Goal: Entertainment & Leisure: Consume media (video, audio)

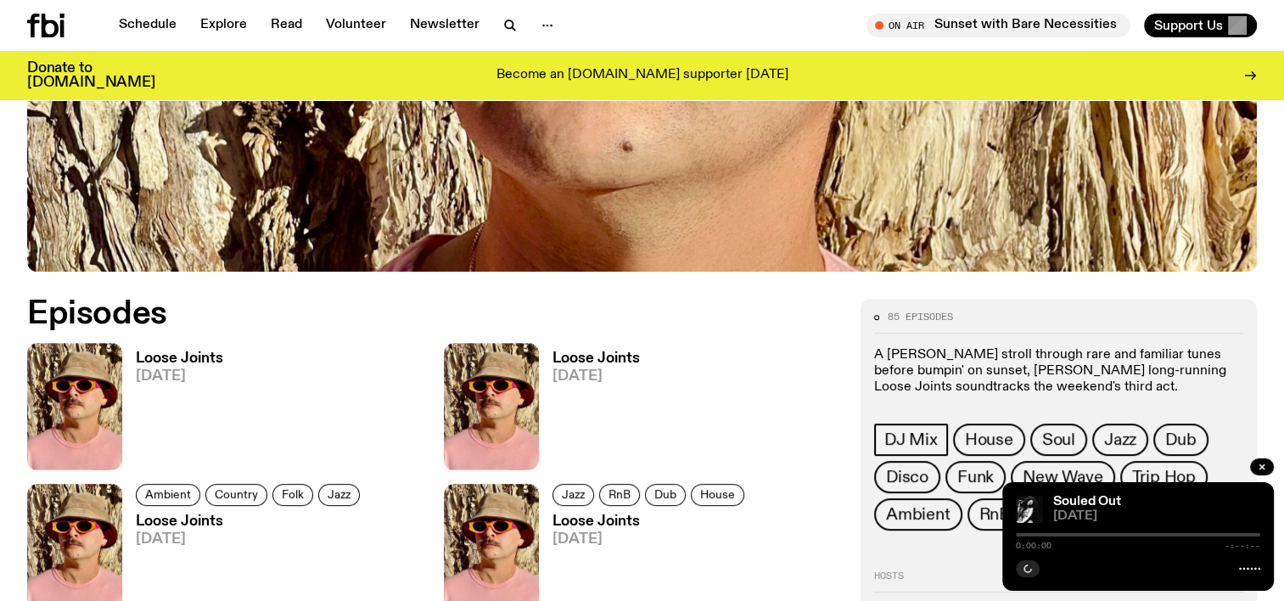
scroll to position [669, 0]
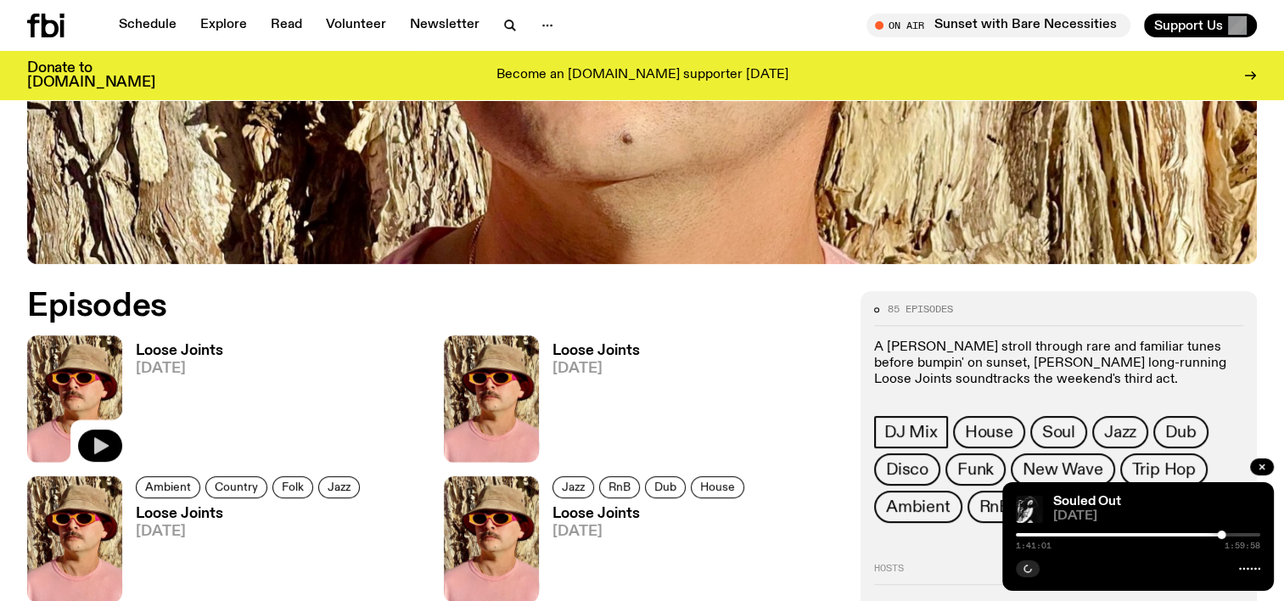
click at [100, 448] on icon "button" at bounding box center [101, 445] width 14 height 17
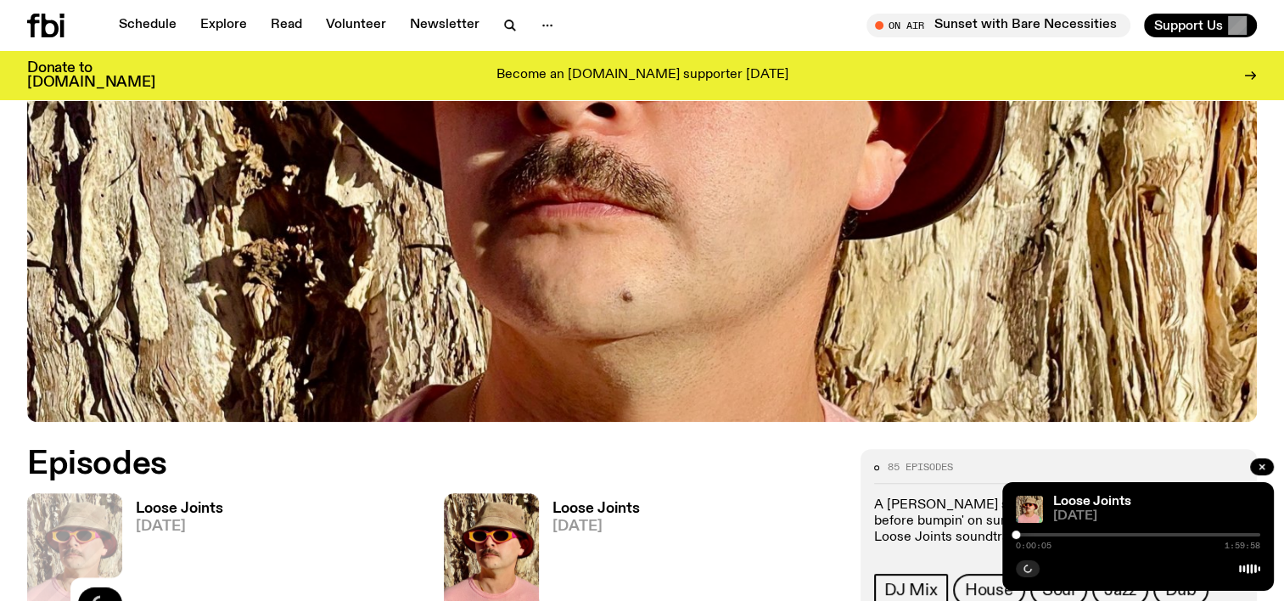
scroll to position [584, 0]
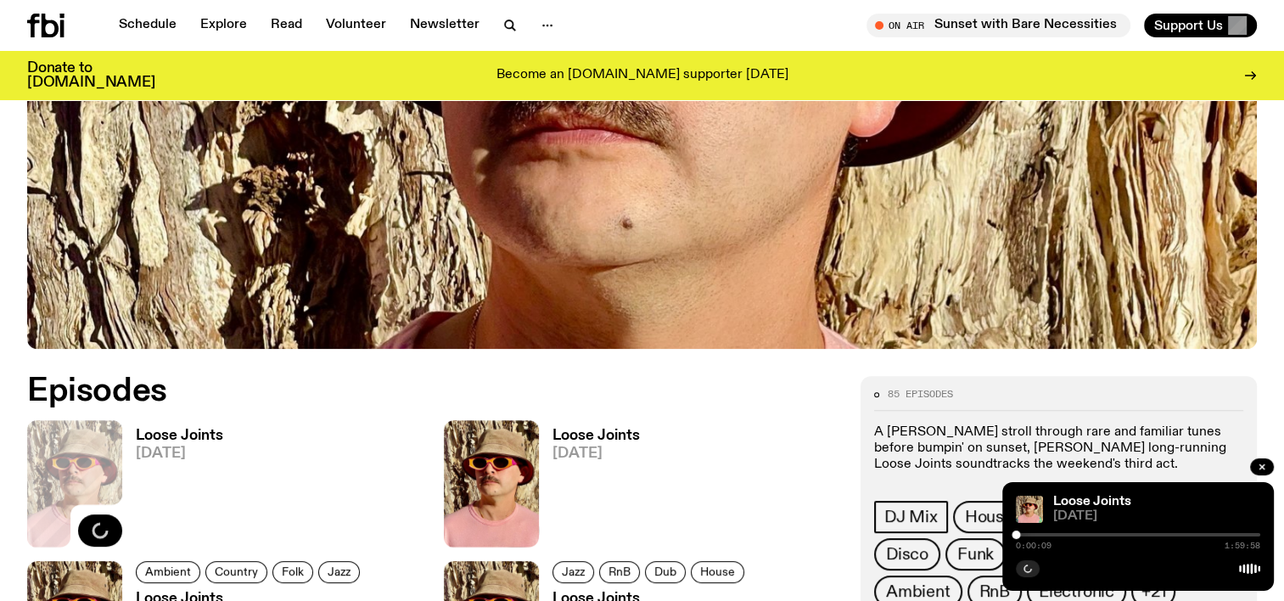
click at [1020, 533] on div at bounding box center [1138, 534] width 244 height 3
click at [1023, 533] on div at bounding box center [1020, 534] width 8 height 8
click at [1029, 531] on div "0:03:51 1:59:58" at bounding box center [1138, 539] width 244 height 20
click at [1027, 534] on div at bounding box center [1026, 534] width 8 height 8
click at [1029, 533] on div at bounding box center [1029, 534] width 8 height 8
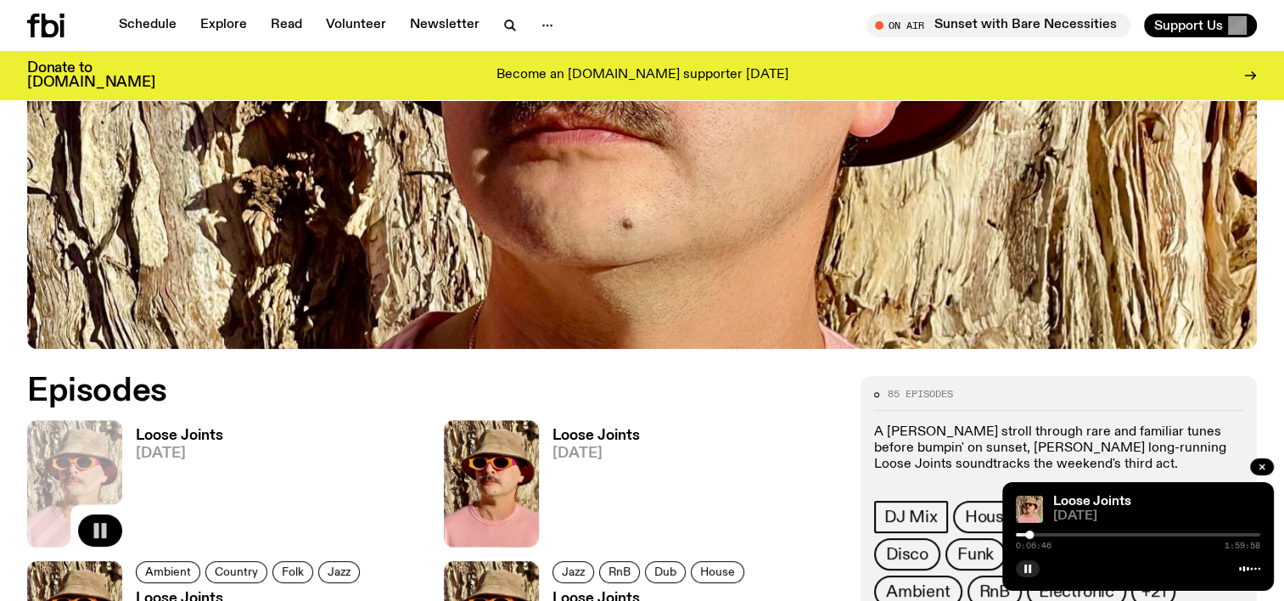
click at [1040, 533] on div at bounding box center [1138, 534] width 244 height 3
click at [1047, 533] on div at bounding box center [1138, 534] width 244 height 3
click at [1056, 533] on div at bounding box center [1138, 534] width 244 height 3
click at [1062, 533] on div at bounding box center [1138, 534] width 244 height 3
click at [1069, 533] on div at bounding box center [1138, 534] width 244 height 3
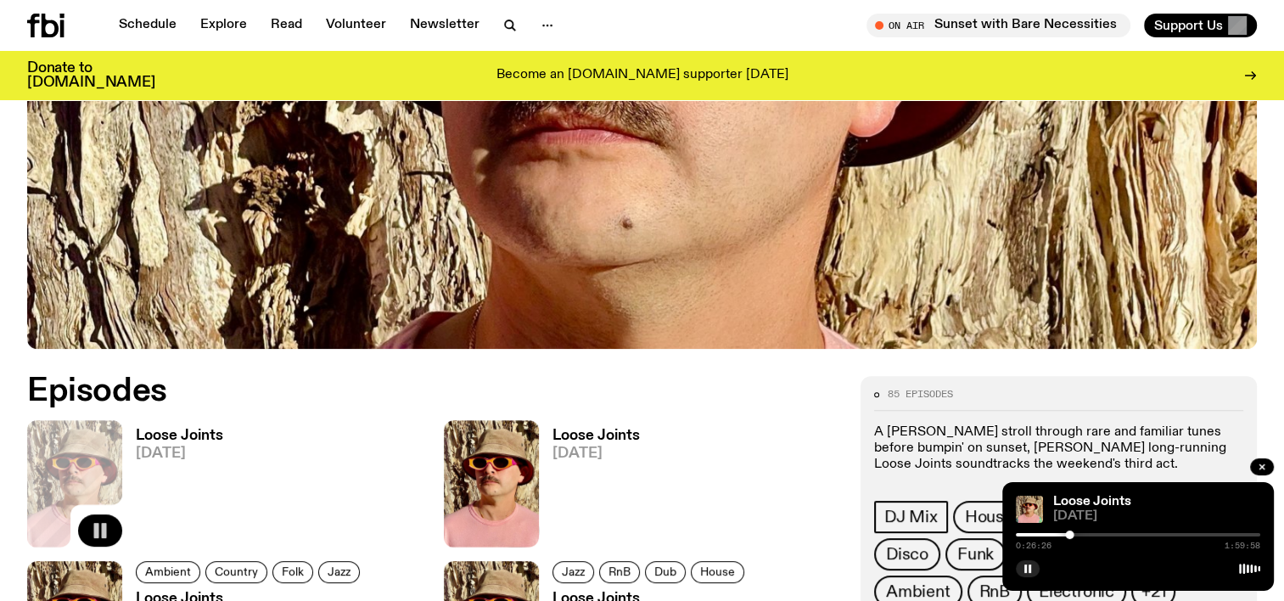
click at [1076, 535] on div at bounding box center [1138, 534] width 244 height 3
click at [1083, 534] on div at bounding box center [1138, 534] width 244 height 3
click at [1091, 533] on div at bounding box center [1138, 534] width 244 height 3
click at [1098, 533] on div at bounding box center [1138, 534] width 244 height 3
click at [1106, 533] on div at bounding box center [1138, 534] width 244 height 3
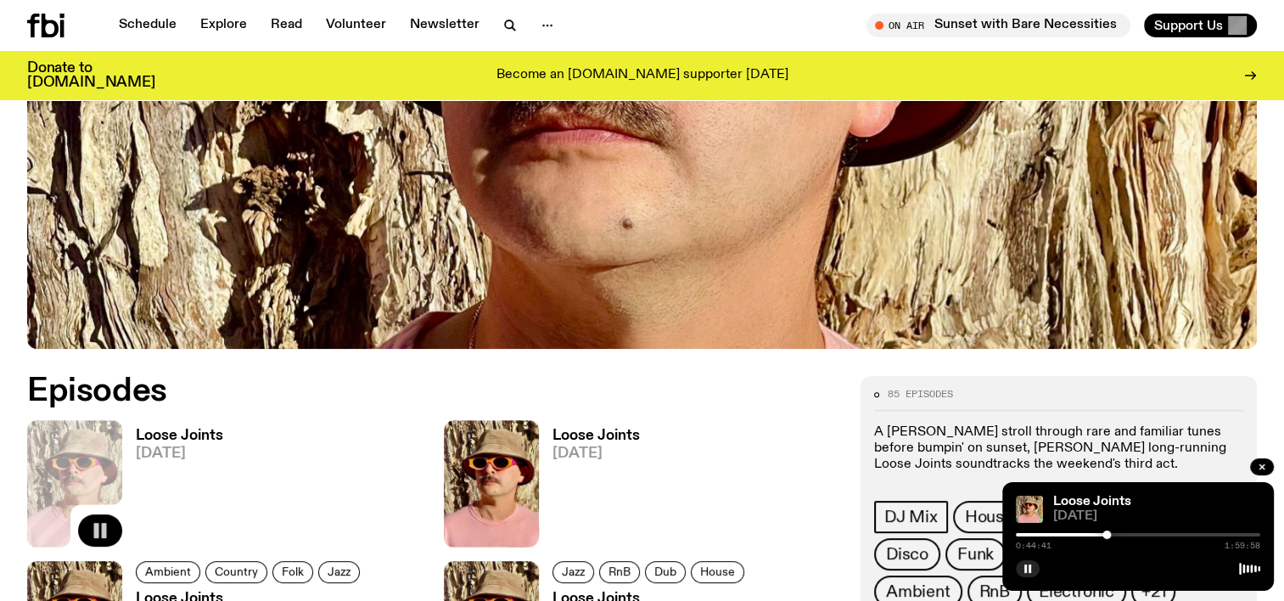
click at [1112, 533] on div at bounding box center [1138, 534] width 244 height 3
click at [1118, 531] on div "0:47:14 1:59:58" at bounding box center [1138, 539] width 244 height 20
click at [1118, 533] on div at bounding box center [1138, 534] width 244 height 3
click at [1123, 534] on div at bounding box center [1138, 534] width 244 height 3
click at [1134, 534] on div at bounding box center [1138, 534] width 244 height 3
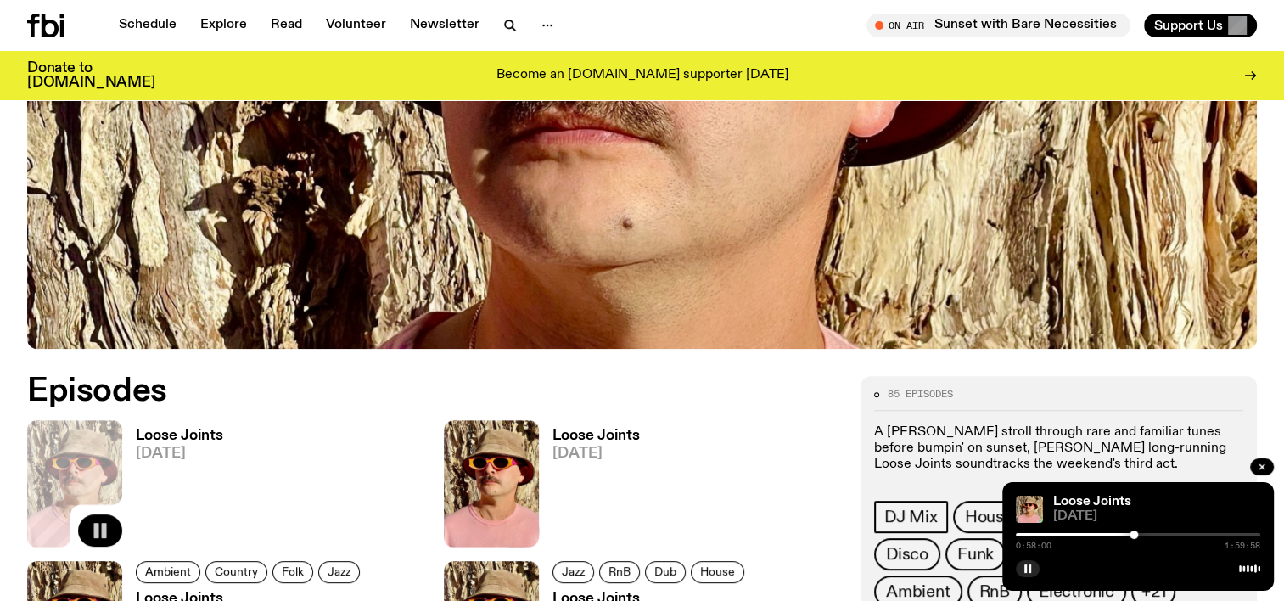
click at [1138, 533] on div at bounding box center [1138, 534] width 244 height 3
click at [1142, 533] on div at bounding box center [1138, 534] width 244 height 3
click at [1149, 532] on div "1:02:09 1:59:58" at bounding box center [1138, 539] width 244 height 20
click at [1150, 533] on div at bounding box center [1138, 534] width 244 height 3
click at [1154, 533] on div at bounding box center [1149, 534] width 8 height 8
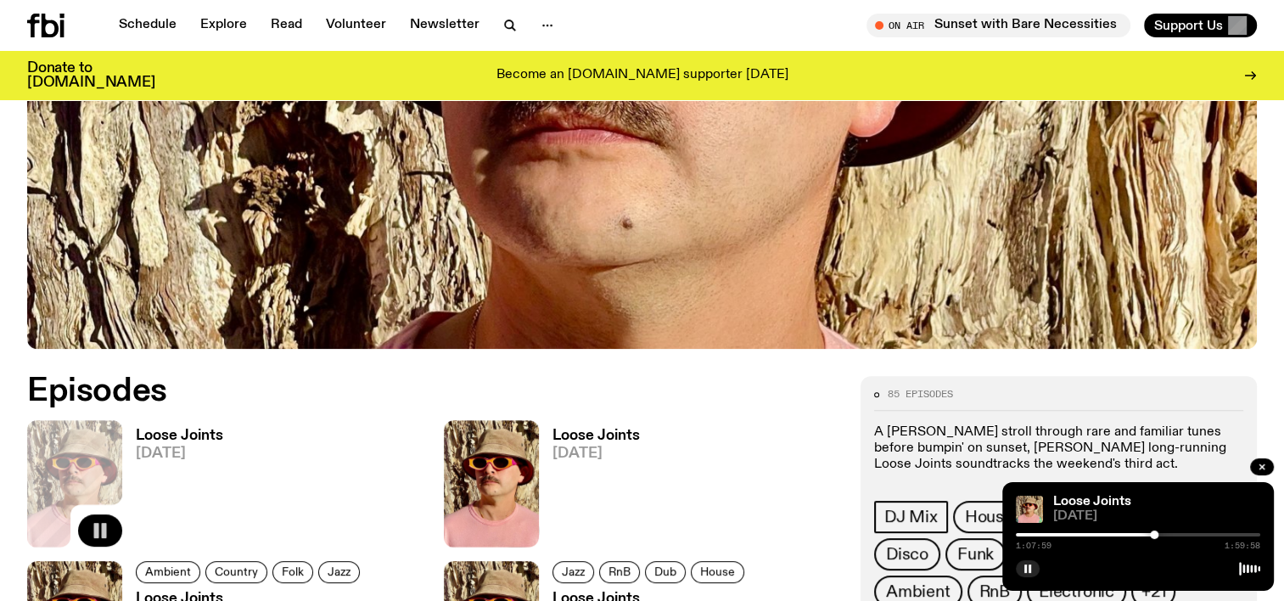
click at [1162, 533] on div at bounding box center [1138, 534] width 244 height 3
click at [1172, 533] on div at bounding box center [1138, 534] width 244 height 3
click at [1180, 533] on div at bounding box center [1138, 534] width 244 height 3
click at [1190, 535] on div at bounding box center [1138, 534] width 244 height 3
click at [1199, 535] on div at bounding box center [1138, 534] width 244 height 3
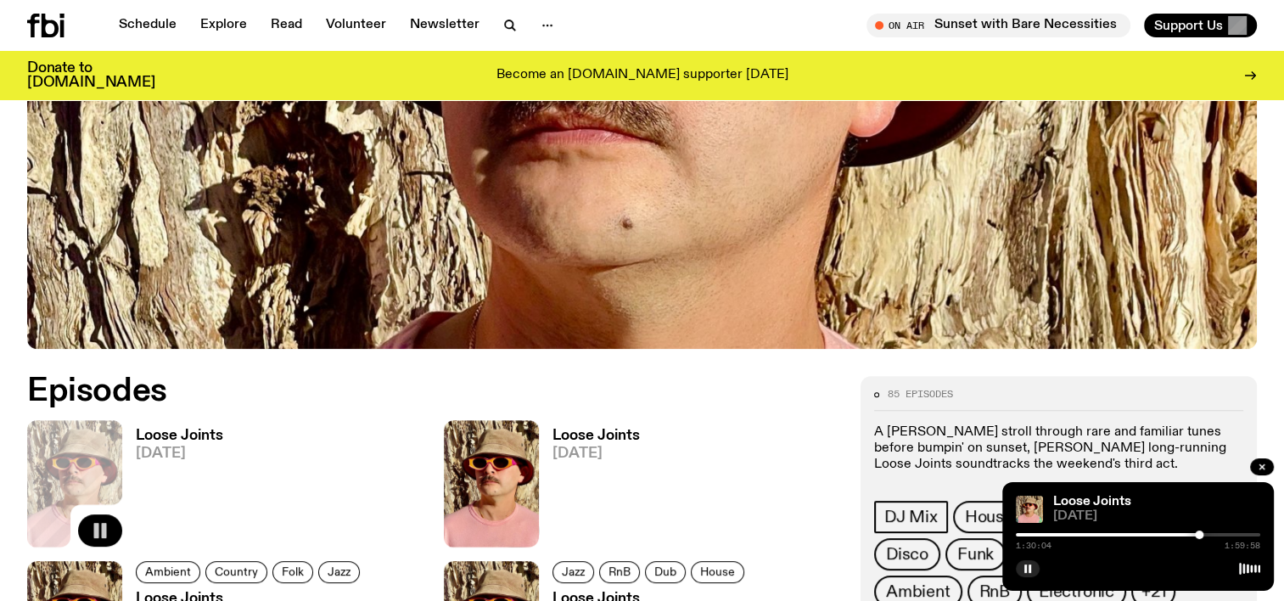
click at [1208, 534] on div at bounding box center [1138, 534] width 244 height 3
click at [1223, 533] on div at bounding box center [1138, 534] width 244 height 3
click at [1232, 533] on div at bounding box center [1138, 534] width 244 height 3
click at [1245, 533] on div at bounding box center [1138, 534] width 244 height 3
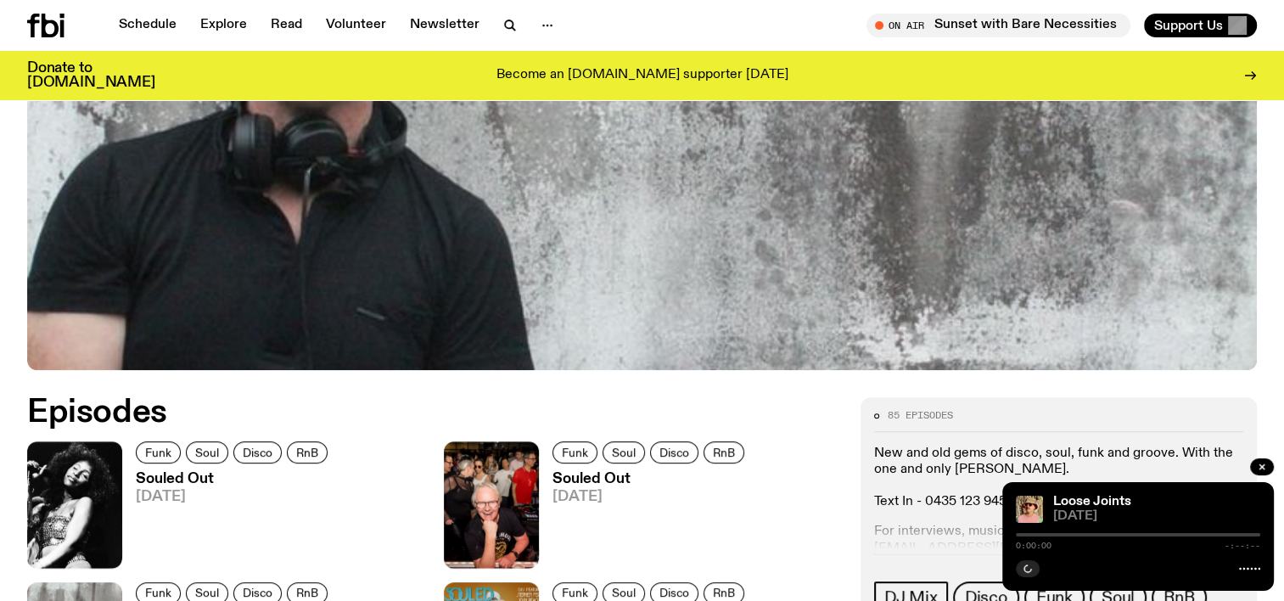
scroll to position [666, 0]
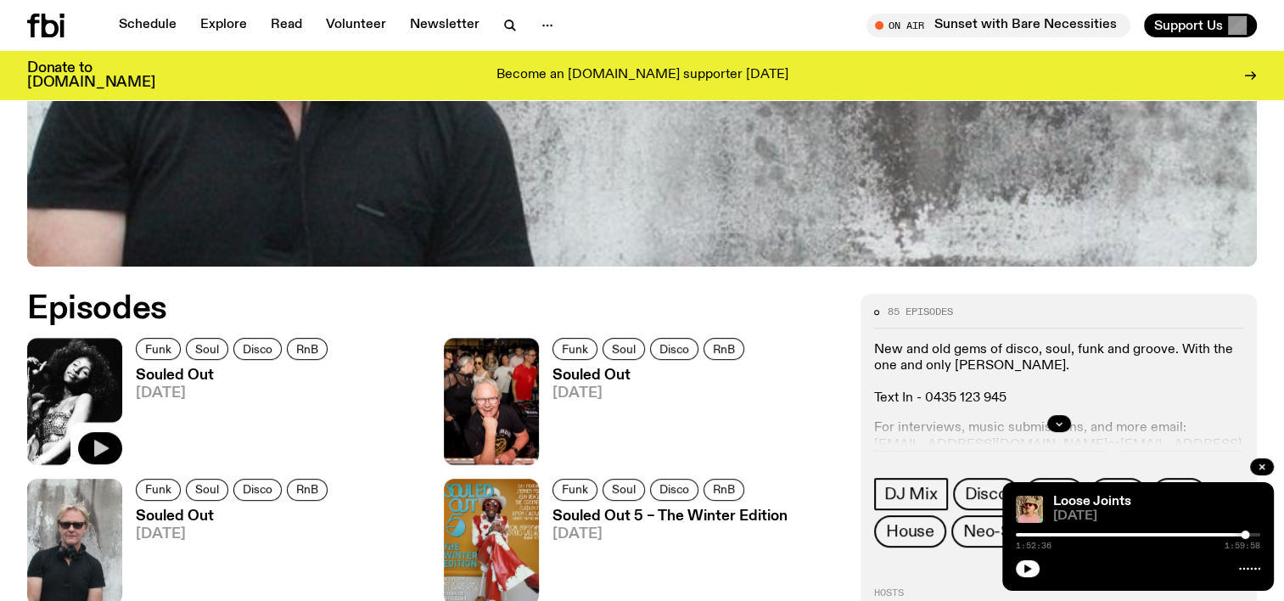
click at [92, 446] on icon "button" at bounding box center [100, 448] width 20 height 20
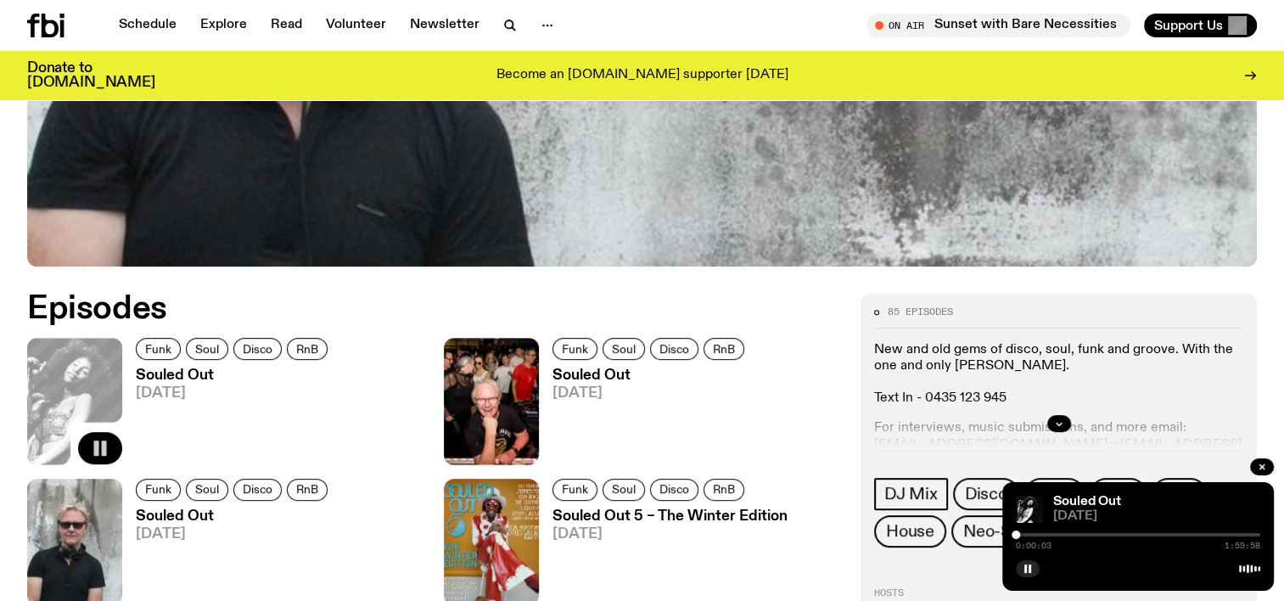
click at [1022, 532] on div "0:00:03 1:59:58" at bounding box center [1138, 539] width 244 height 20
click at [1022, 533] on div at bounding box center [1138, 534] width 244 height 3
click at [1024, 534] on div at bounding box center [1024, 534] width 8 height 8
click at [1028, 534] on div at bounding box center [1138, 534] width 244 height 3
click at [1032, 534] on div at bounding box center [1028, 534] width 8 height 8
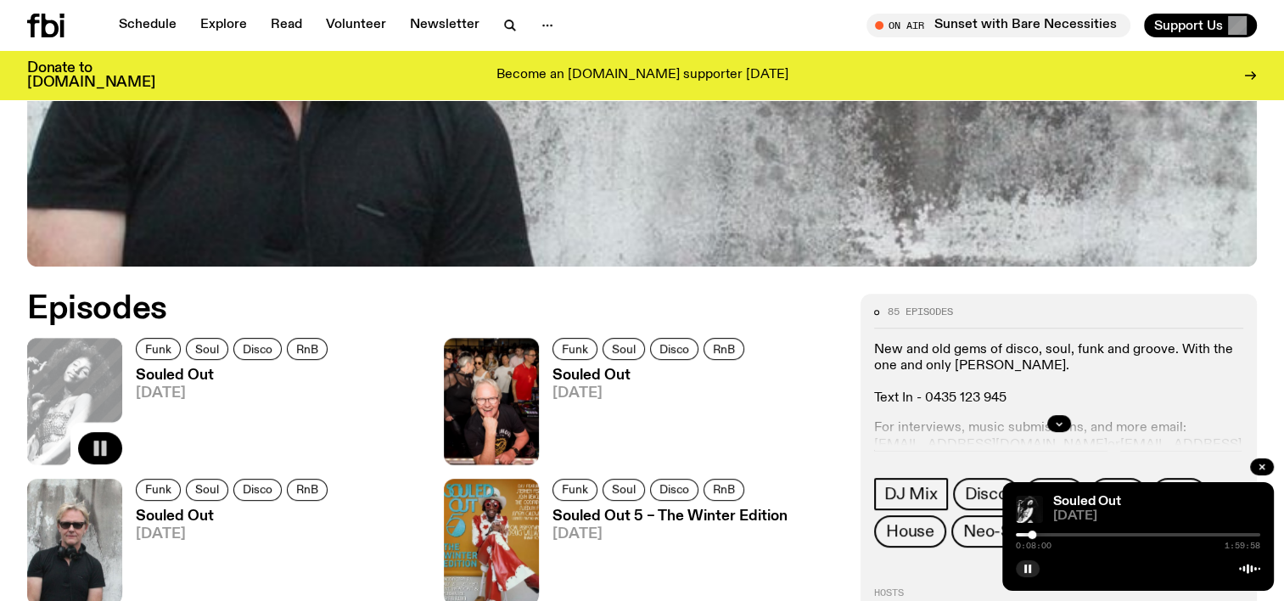
click at [1037, 534] on div at bounding box center [1138, 534] width 244 height 3
click at [1040, 534] on div at bounding box center [1040, 534] width 8 height 8
click at [1045, 533] on div at bounding box center [1138, 534] width 244 height 3
click at [1050, 533] on div at bounding box center [1138, 534] width 244 height 3
click at [1053, 534] on div at bounding box center [1053, 534] width 8 height 8
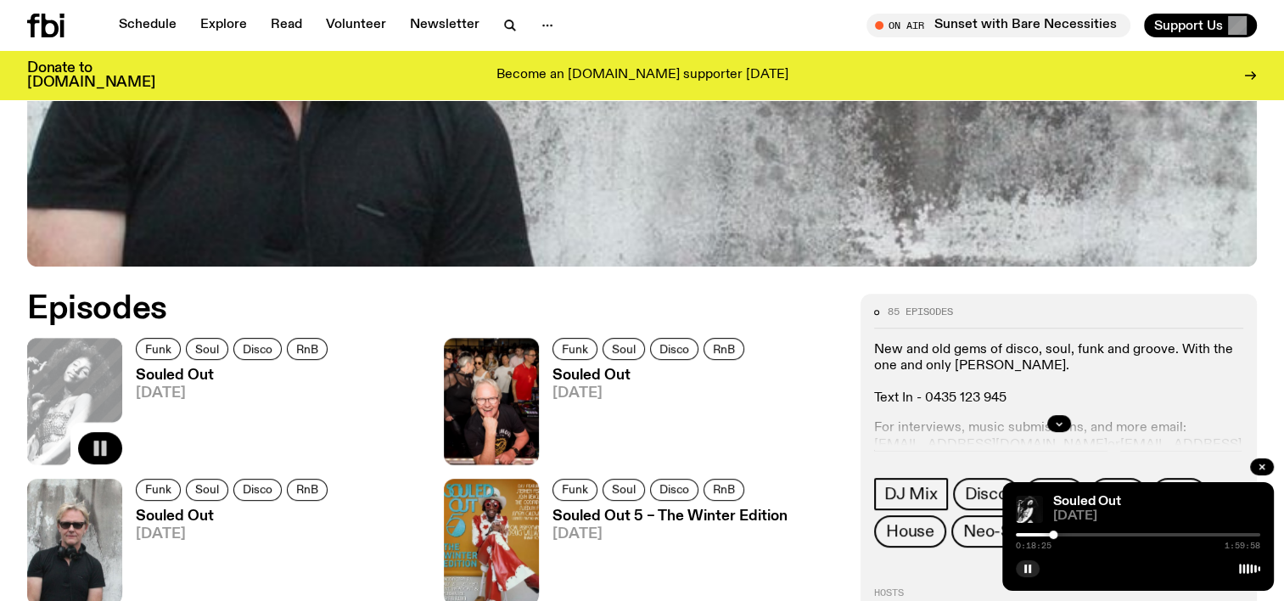
click at [1061, 534] on div at bounding box center [1138, 534] width 244 height 3
click at [1067, 532] on div "0:22:11 1:59:58" at bounding box center [1138, 539] width 244 height 20
click at [1067, 534] on div at bounding box center [1138, 534] width 244 height 3
click at [1072, 533] on div at bounding box center [1138, 534] width 244 height 3
click at [1079, 534] on div at bounding box center [1138, 534] width 244 height 3
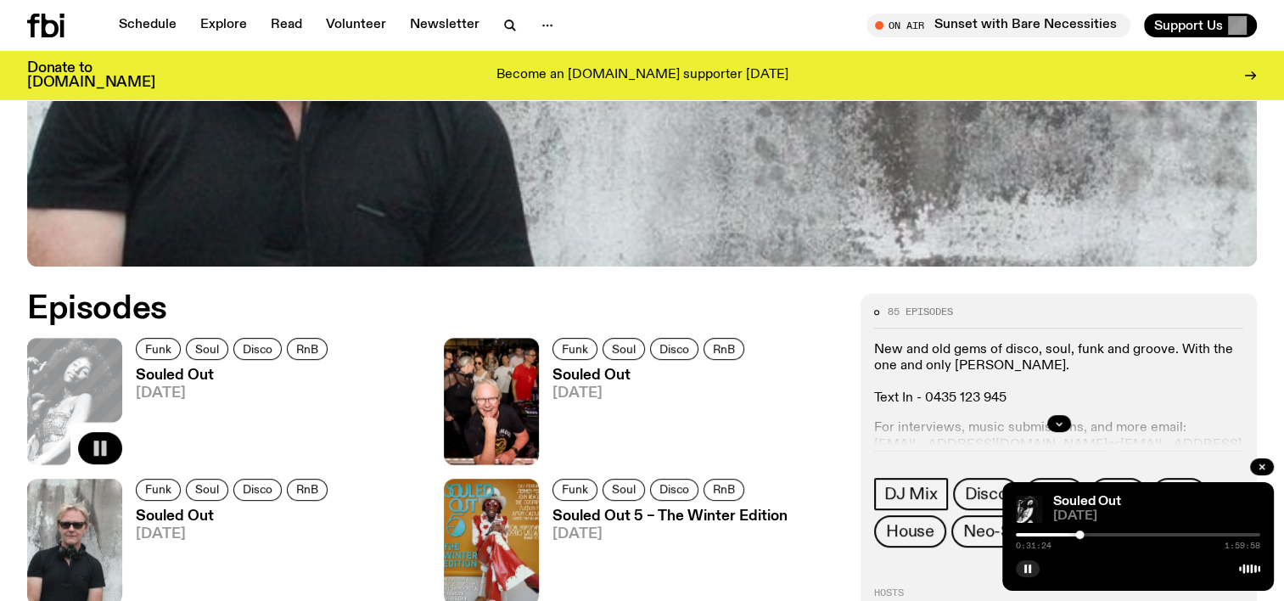
click at [1085, 535] on div at bounding box center [1138, 534] width 244 height 3
click at [1089, 535] on div at bounding box center [1085, 534] width 8 height 8
click at [1096, 534] on div at bounding box center [1138, 534] width 244 height 3
click at [1103, 534] on div at bounding box center [1138, 534] width 244 height 3
click at [1109, 534] on div at bounding box center [1138, 534] width 244 height 3
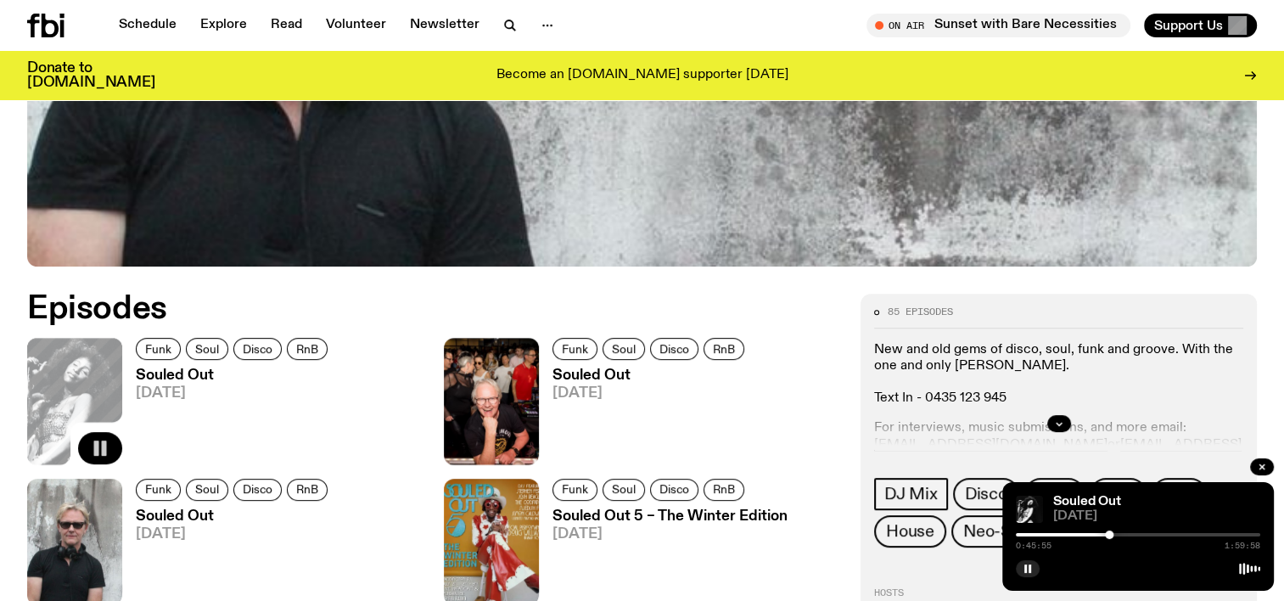
click at [1114, 534] on div at bounding box center [1138, 534] width 244 height 3
click at [1118, 533] on div at bounding box center [1138, 534] width 244 height 3
click at [1128, 535] on div at bounding box center [1138, 534] width 244 height 3
click at [1134, 533] on div at bounding box center [1138, 534] width 244 height 3
click at [1137, 533] on div at bounding box center [1133, 534] width 8 height 8
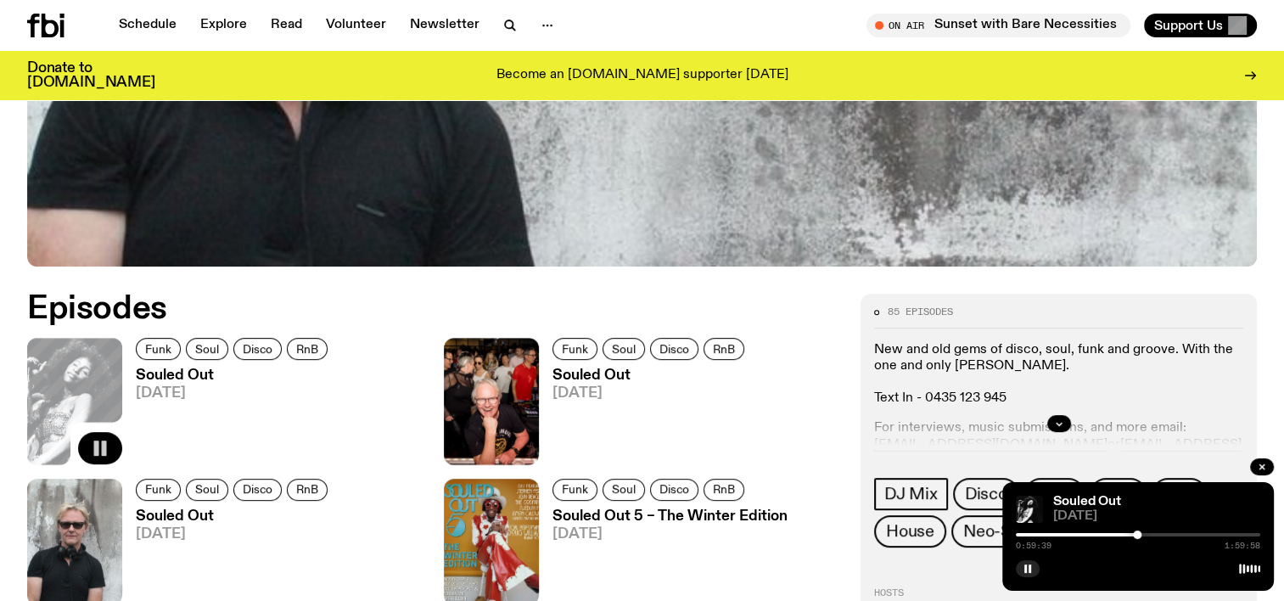
click at [1146, 533] on div at bounding box center [1138, 534] width 244 height 3
click at [1151, 533] on div at bounding box center [1138, 534] width 244 height 3
click at [1160, 533] on div at bounding box center [1138, 534] width 244 height 3
click at [1168, 534] on div at bounding box center [1138, 534] width 244 height 3
click at [1174, 535] on div at bounding box center [1138, 534] width 244 height 3
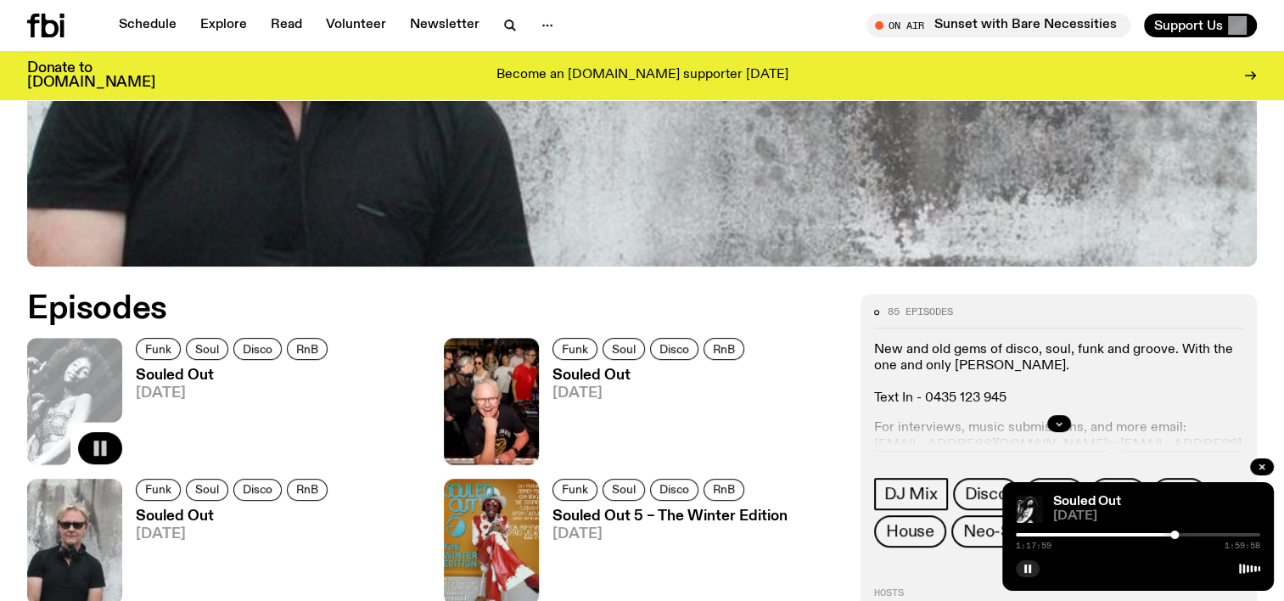
click at [1182, 535] on div at bounding box center [1138, 534] width 244 height 3
click at [1191, 536] on div "1:21:45 1:59:58" at bounding box center [1138, 539] width 244 height 20
click at [1191, 534] on div at bounding box center [1138, 534] width 244 height 3
click at [1201, 534] on div at bounding box center [1138, 534] width 244 height 3
click at [1212, 535] on div at bounding box center [1138, 534] width 244 height 3
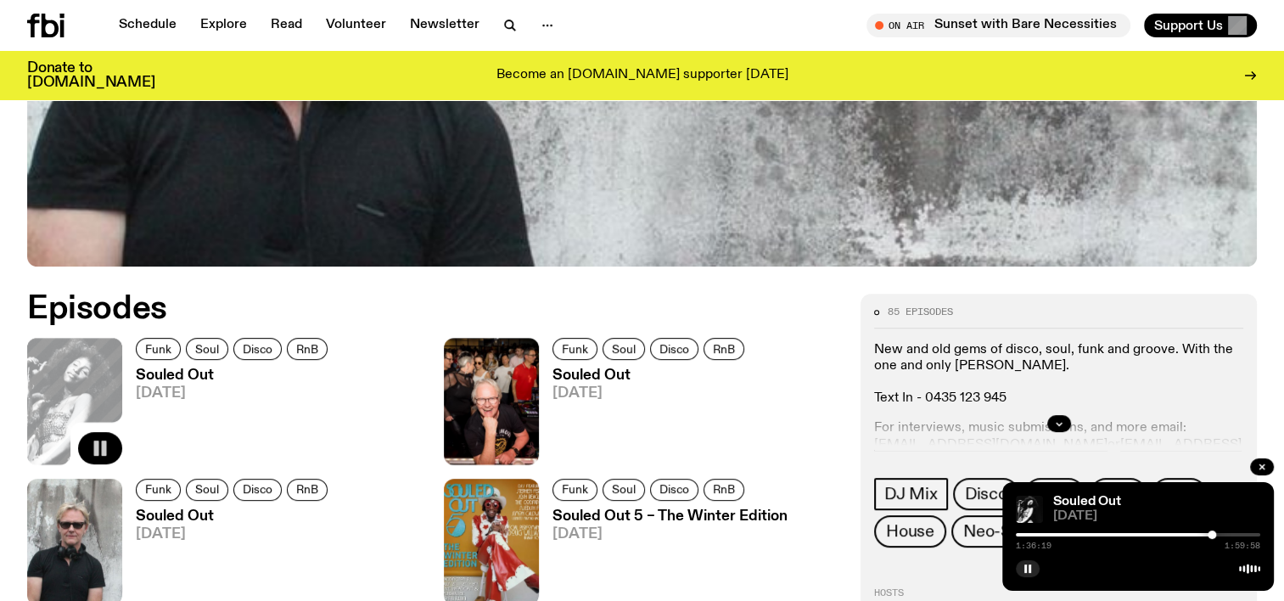
click at [1221, 533] on div at bounding box center [1138, 534] width 244 height 3
click at [1229, 533] on div at bounding box center [1138, 534] width 244 height 3
click at [1235, 533] on div at bounding box center [1138, 534] width 244 height 3
click at [1243, 532] on div "1:47:59 1:59:58" at bounding box center [1138, 539] width 244 height 20
click at [1246, 534] on div at bounding box center [1138, 534] width 244 height 3
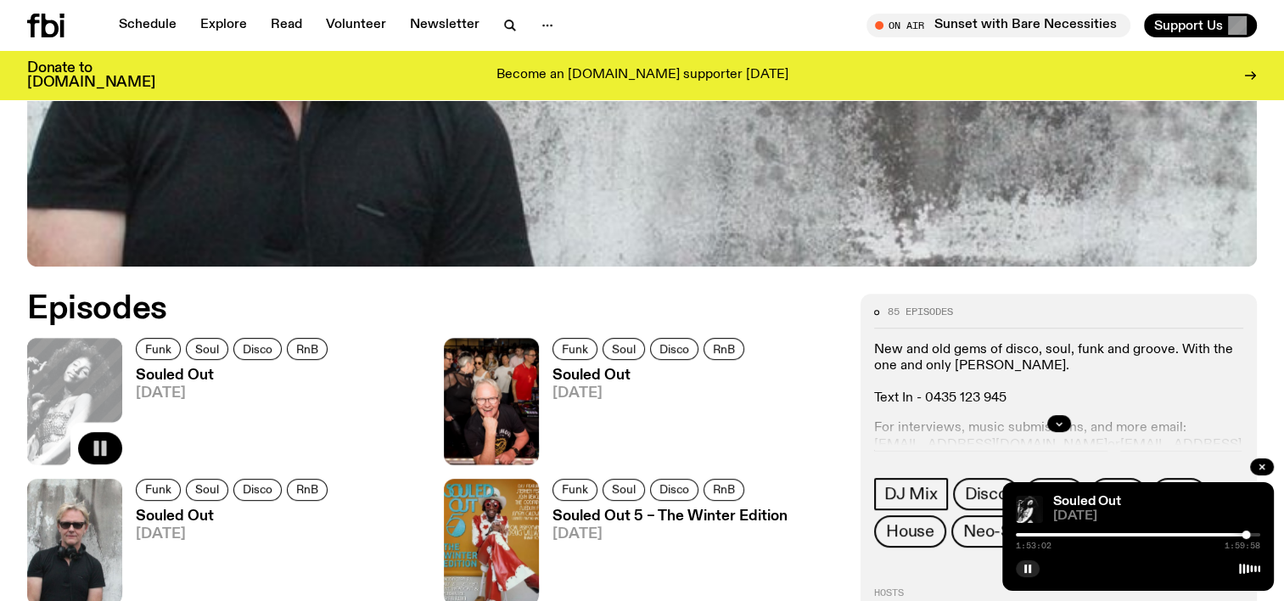
click at [1252, 533] on div at bounding box center [1138, 534] width 244 height 3
click at [1017, 535] on div at bounding box center [1131, 534] width 244 height 3
